Goal: Check status: Check status

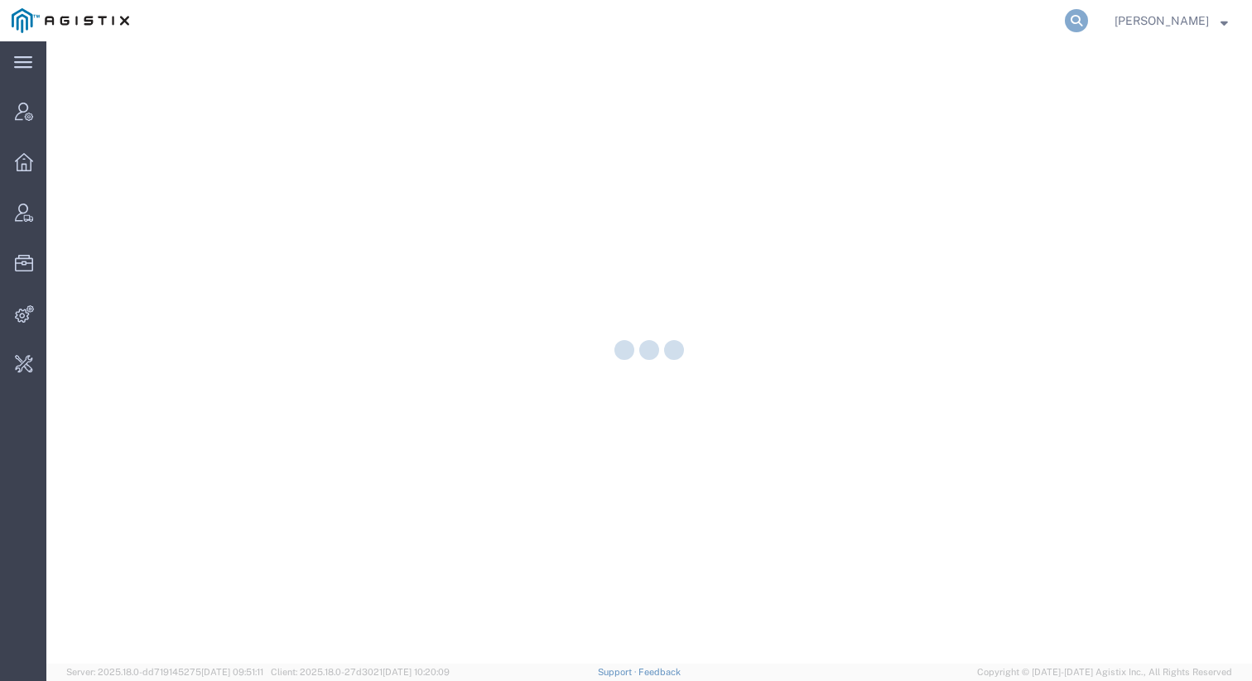
click at [1087, 21] on icon at bounding box center [1076, 20] width 23 height 23
click at [988, 20] on input "search" at bounding box center [812, 21] width 503 height 40
paste input "56041393"
type input "56041393"
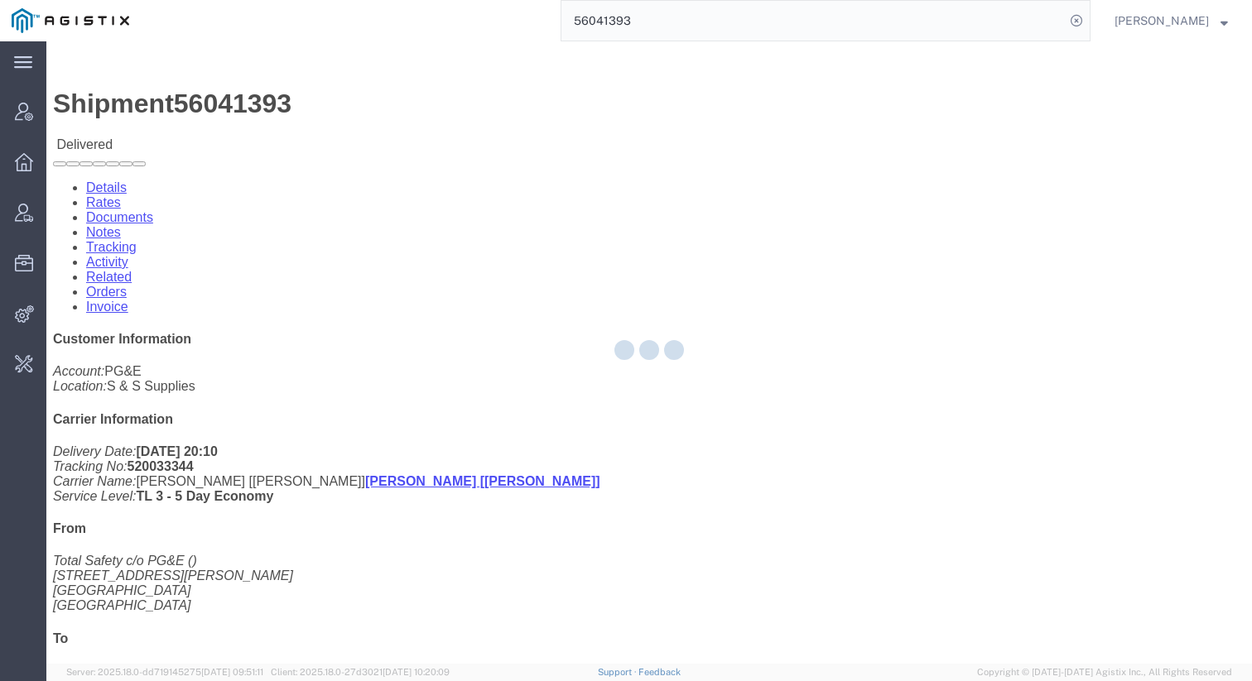
click at [714, 26] on input "56041393" at bounding box center [812, 21] width 503 height 40
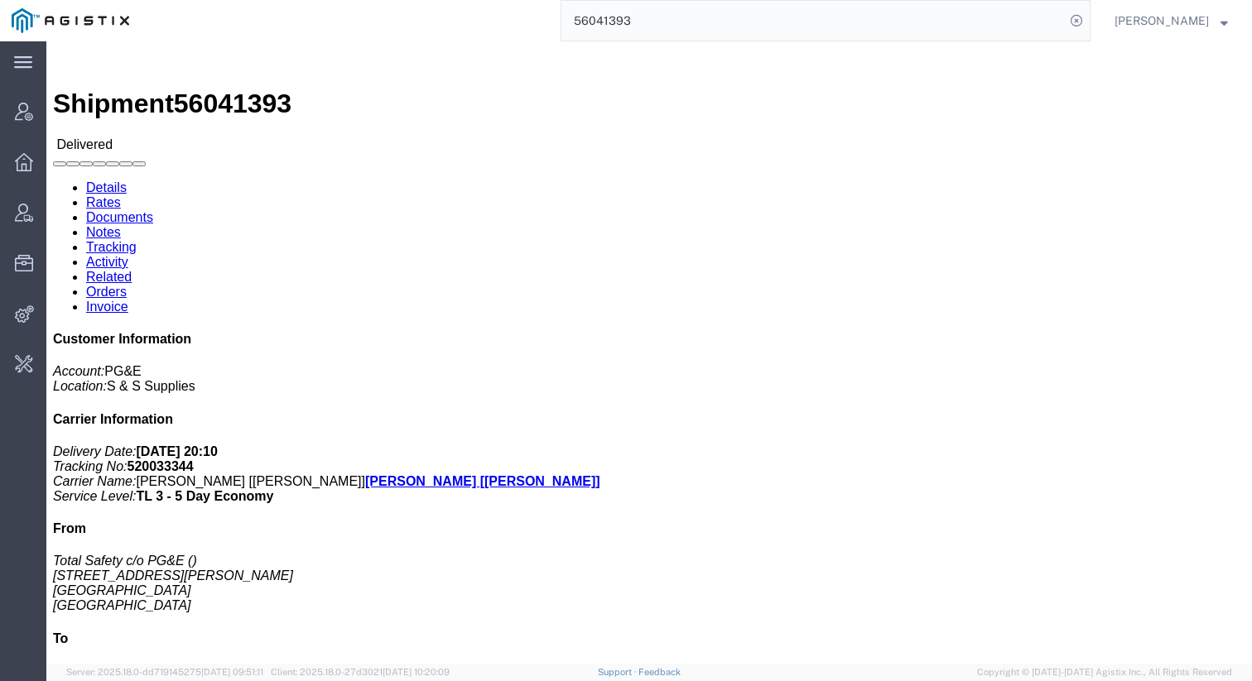
click ul "Details Rates Documents Notes Tracking Activity Related Orders Invoice"
click at [670, 18] on input "56041393" at bounding box center [812, 21] width 503 height 40
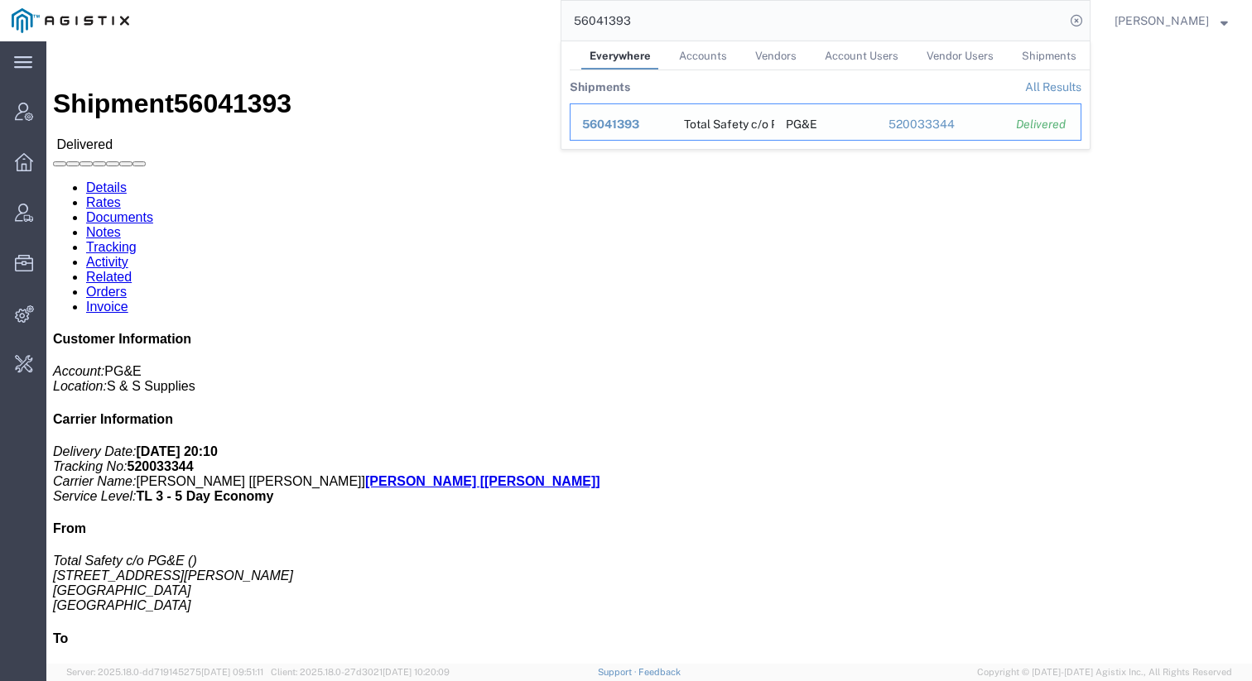
click at [618, 128] on span "56041393" at bounding box center [610, 124] width 57 height 13
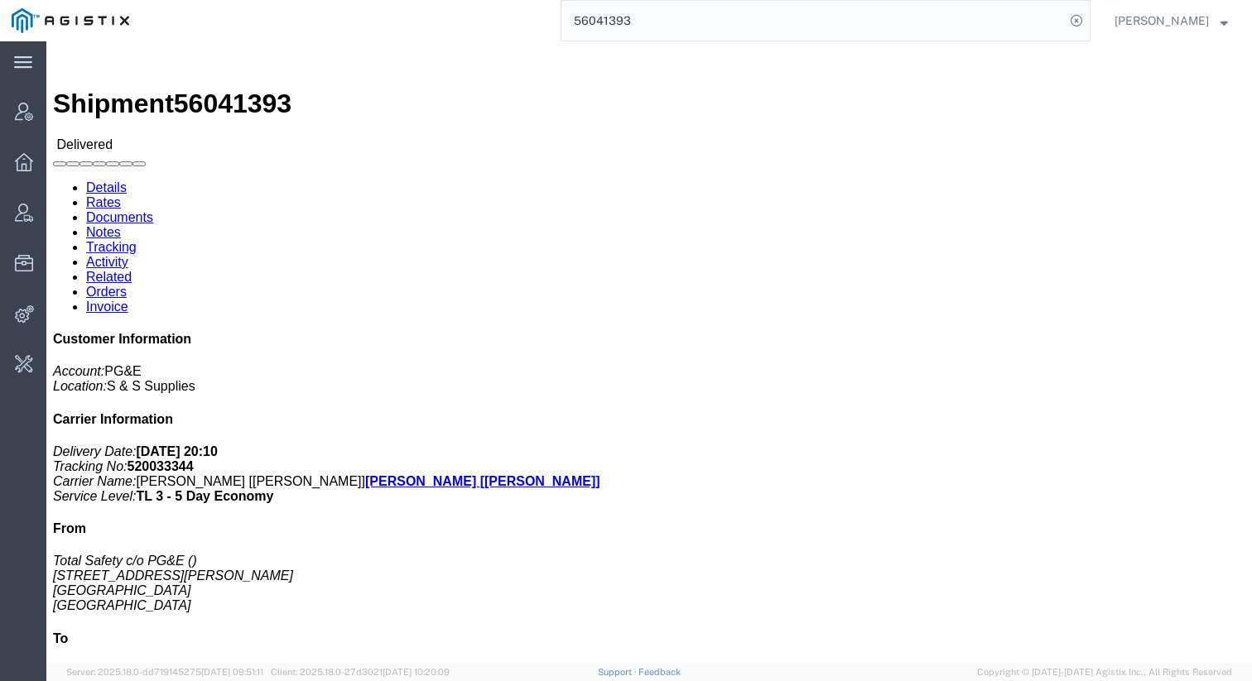
click at [677, 28] on input "56041393" at bounding box center [812, 21] width 503 height 40
click at [1085, 26] on icon at bounding box center [1076, 20] width 23 height 23
click at [1063, 18] on agx-global-search at bounding box center [825, 20] width 530 height 41
click at [1077, 18] on icon at bounding box center [1076, 20] width 23 height 23
paste input "56041393"
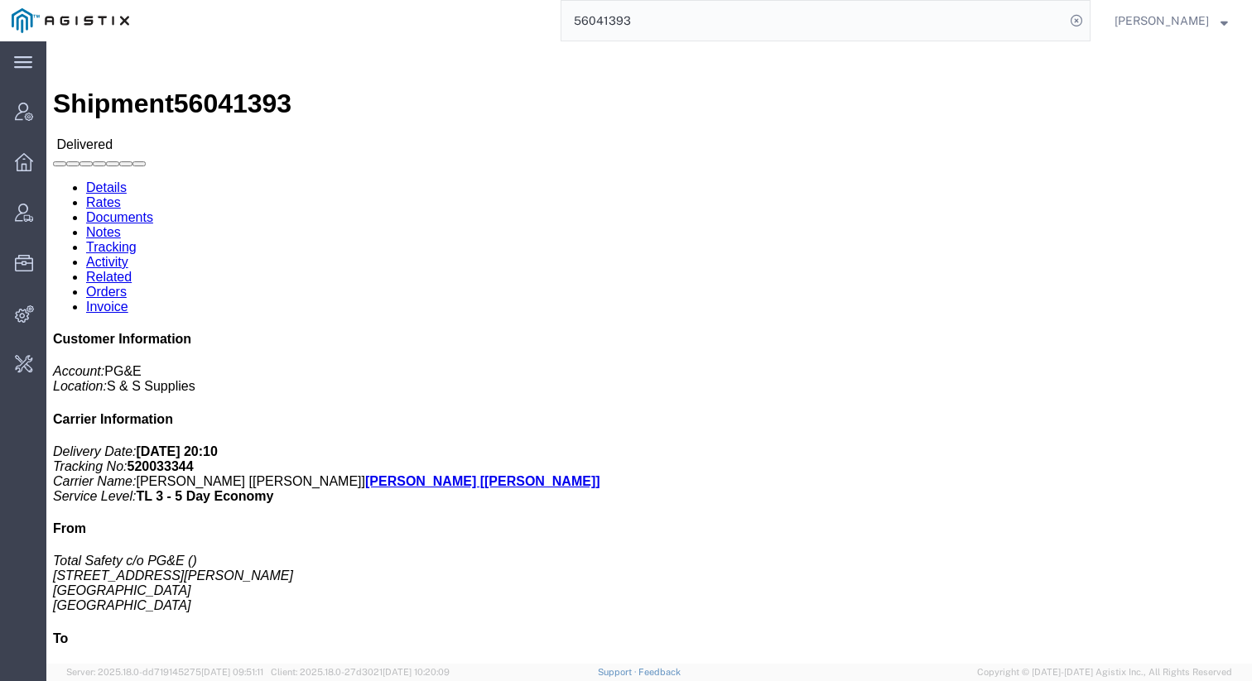
click link "Rates"
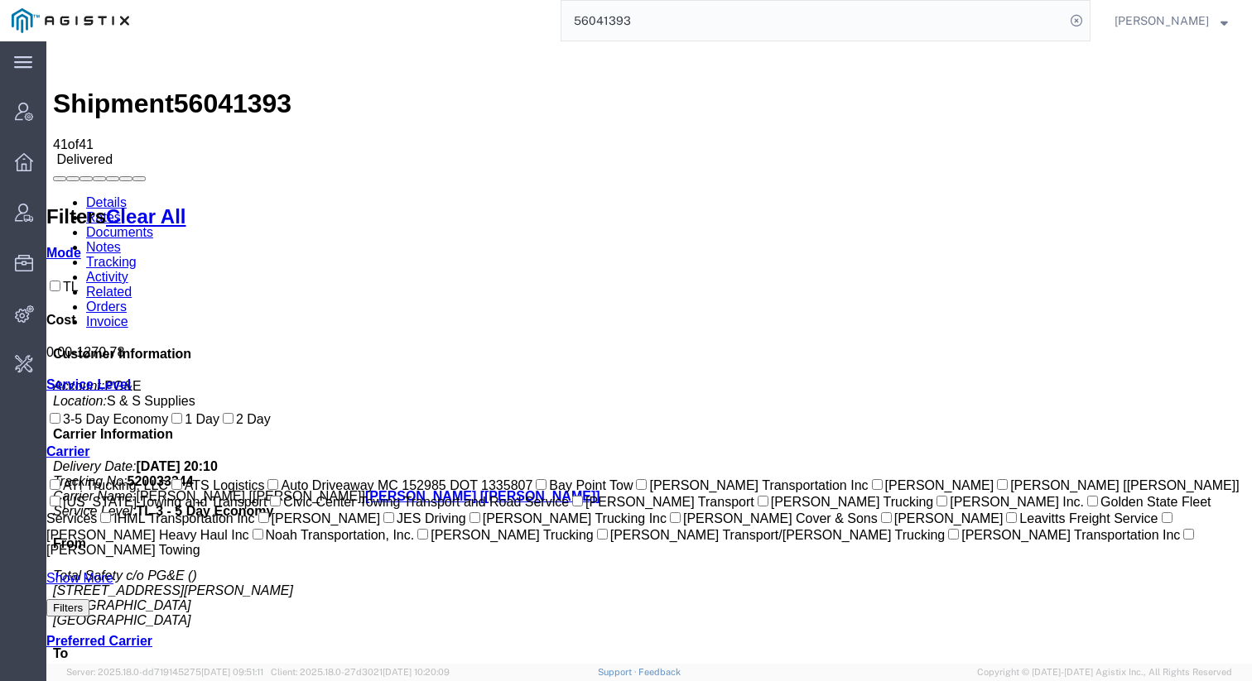
click at [907, 17] on input "56041393" at bounding box center [812, 21] width 503 height 40
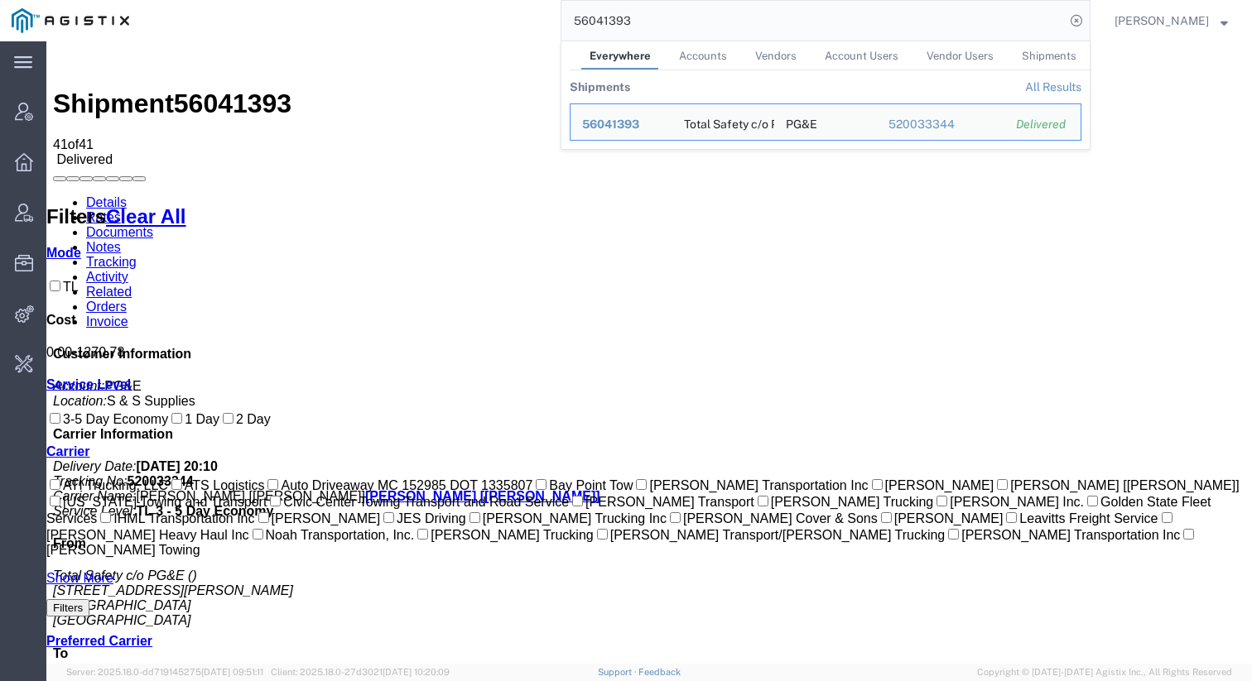
click at [907, 17] on input "56041393" at bounding box center [812, 21] width 503 height 40
paste input "787801"
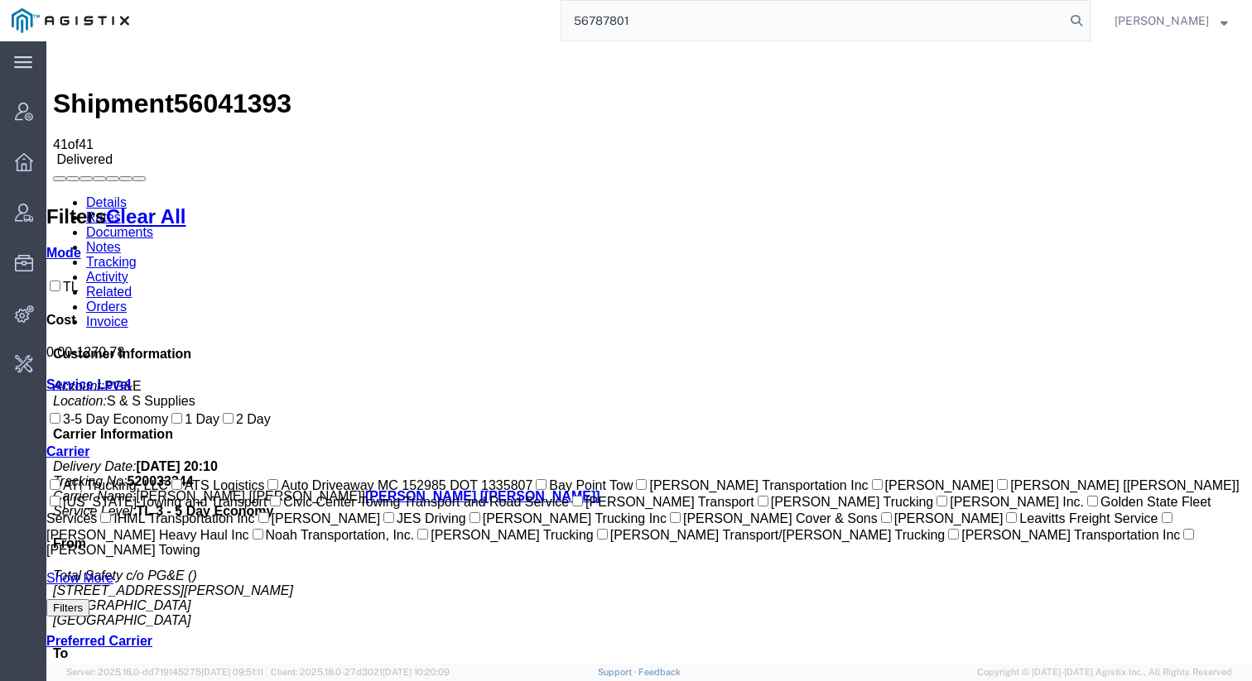
type input "56787801"
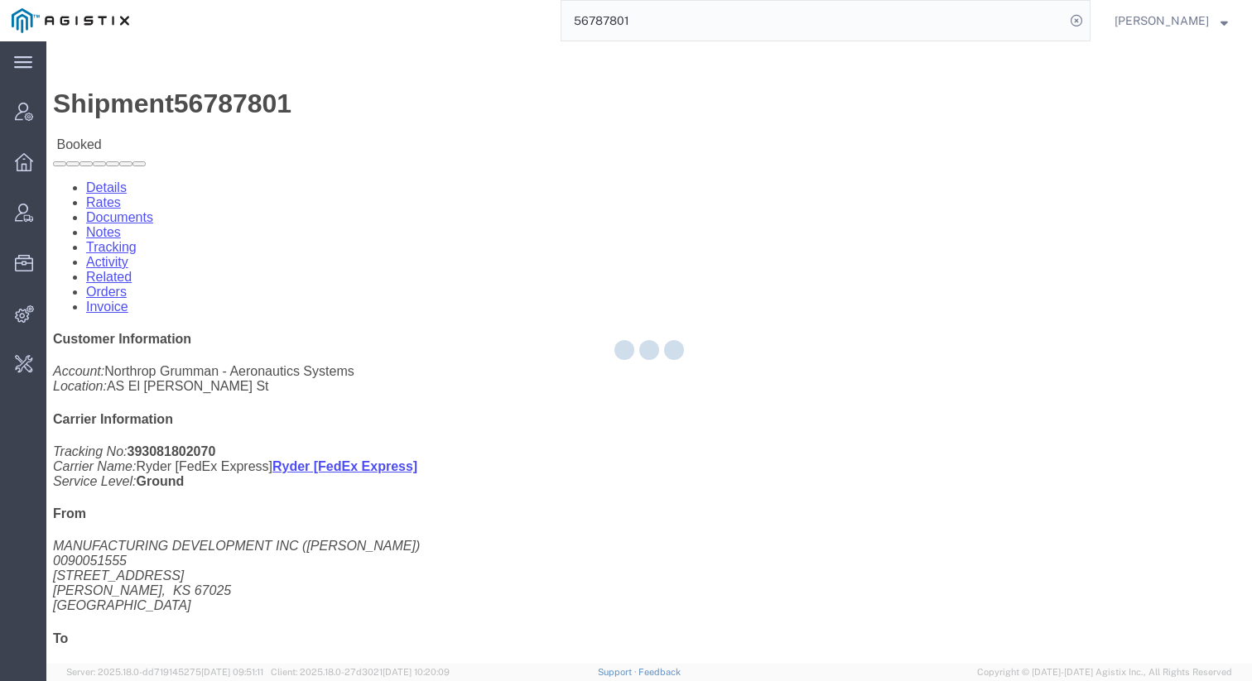
click at [162, 106] on div at bounding box center [648, 352] width 1205 height 623
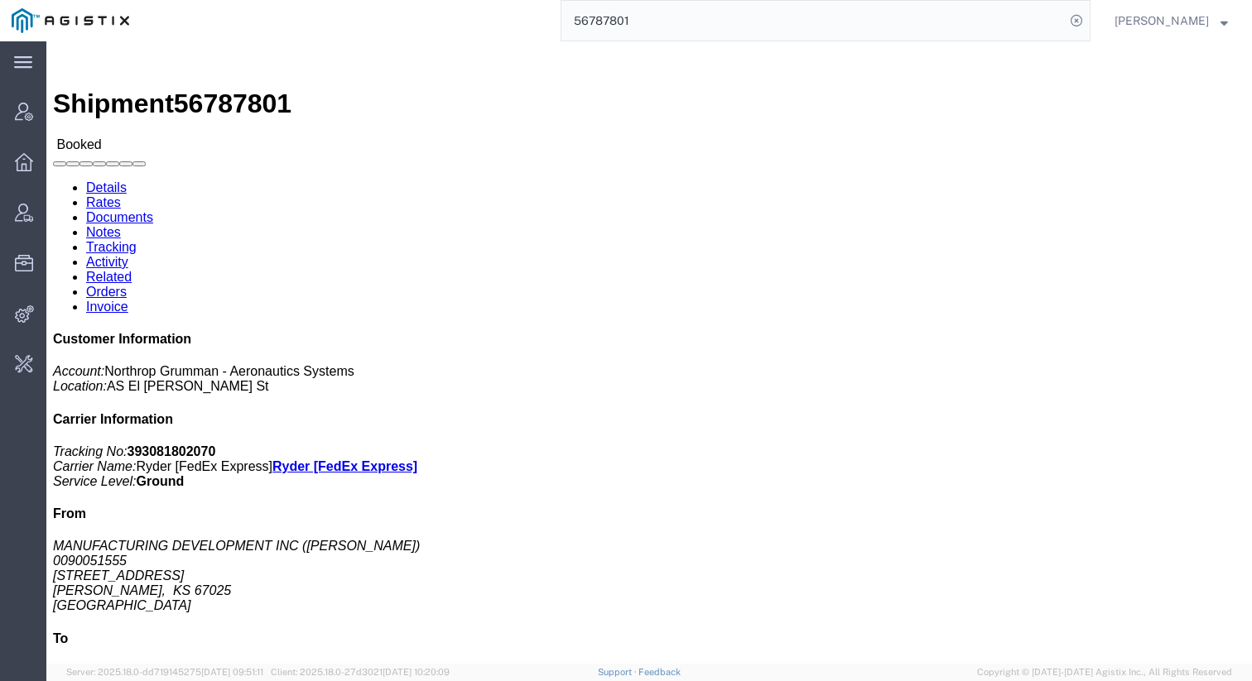
click link "Rates"
